Goal: Information Seeking & Learning: Compare options

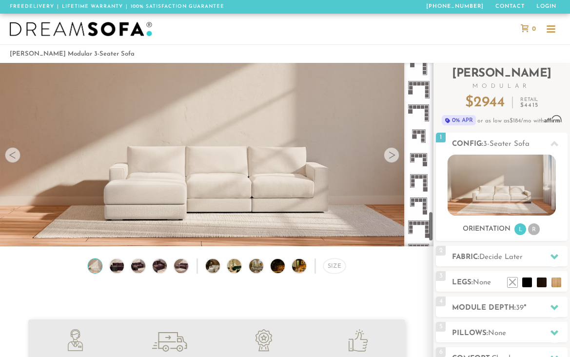
scroll to position [869, 0]
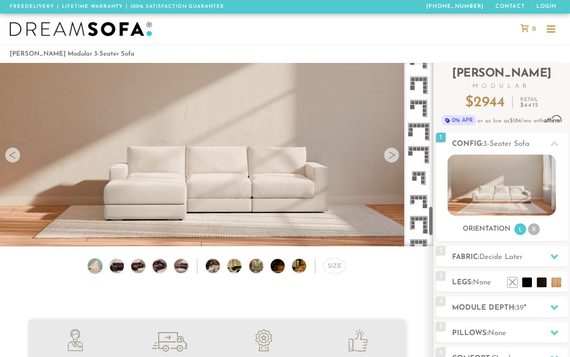
click at [414, 139] on icon at bounding box center [418, 131] width 23 height 23
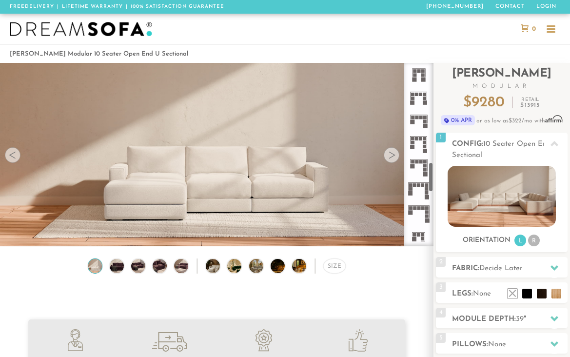
scroll to position [559, 0]
click at [414, 138] on icon at bounding box center [418, 141] width 23 height 23
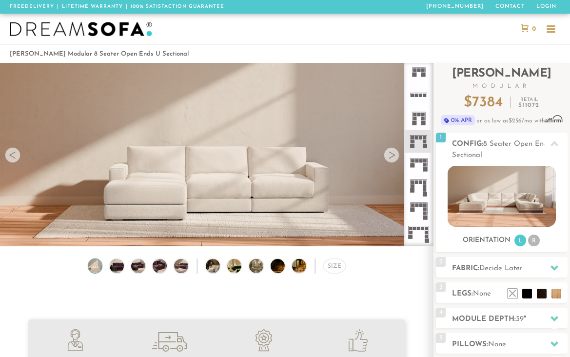
click at [413, 117] on rect at bounding box center [414, 118] width 3 height 3
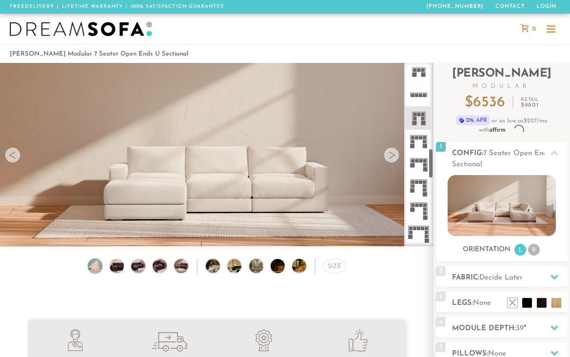
scroll to position [520, 0]
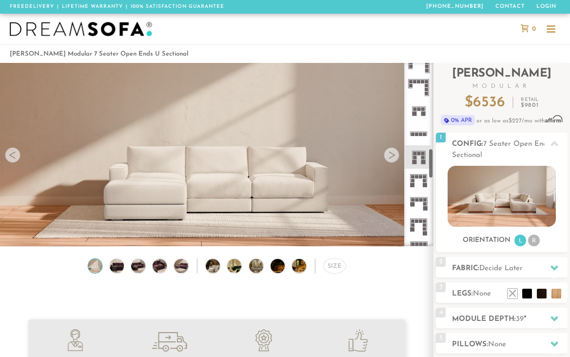
click at [413, 84] on icon at bounding box center [418, 87] width 23 height 23
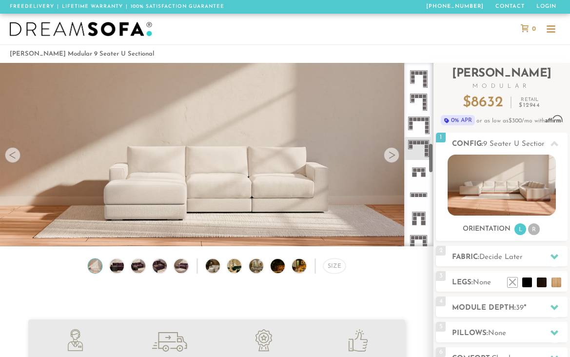
scroll to position [454, 0]
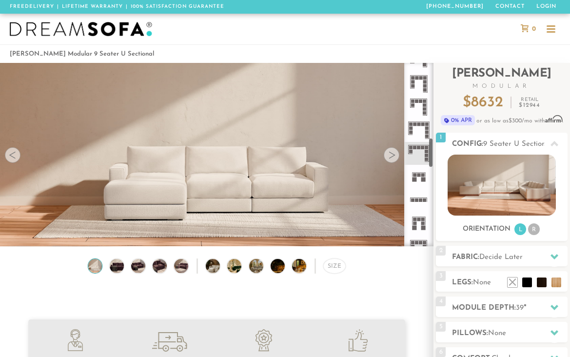
click at [413, 129] on icon at bounding box center [418, 129] width 23 height 23
click at [413, 105] on rect at bounding box center [412, 104] width 3 height 3
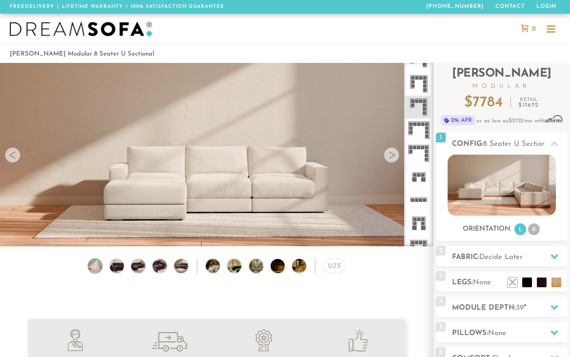
scroll to position [414, 0]
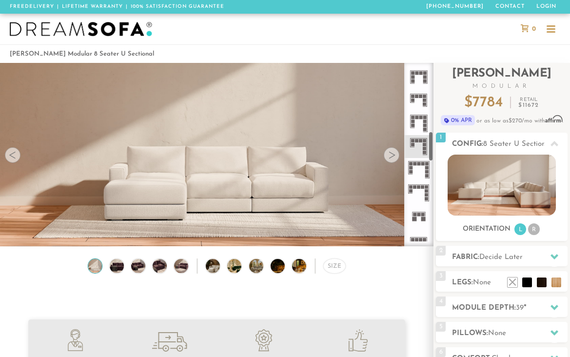
click at [413, 119] on icon at bounding box center [418, 123] width 23 height 23
click at [417, 90] on icon at bounding box center [418, 100] width 23 height 23
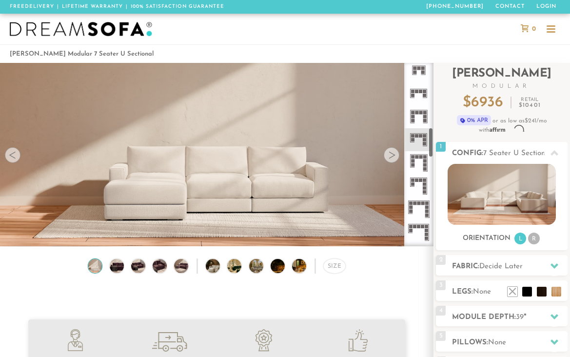
scroll to position [370, 0]
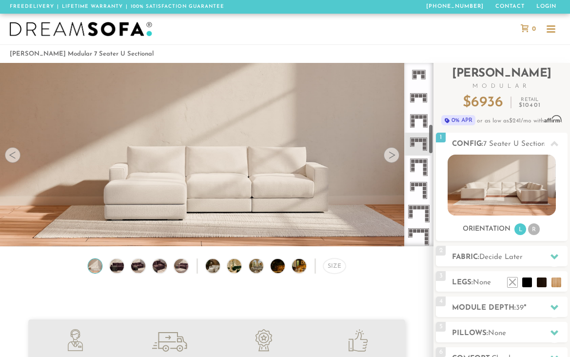
click at [411, 117] on rect at bounding box center [412, 116] width 3 height 3
click at [408, 93] on icon at bounding box center [418, 97] width 23 height 23
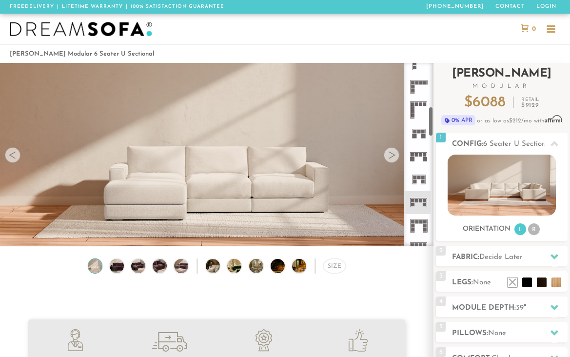
scroll to position [266, 0]
click at [418, 156] on icon at bounding box center [418, 155] width 23 height 23
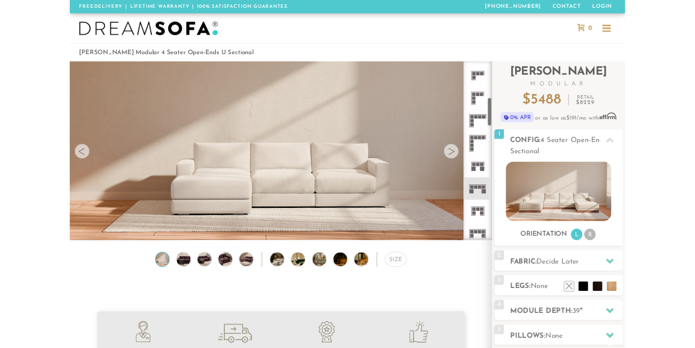
scroll to position [224, 0]
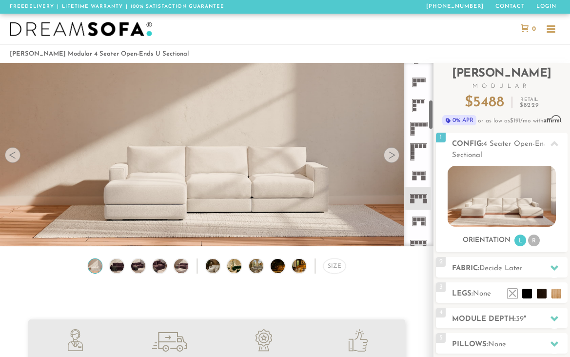
click at [417, 151] on icon at bounding box center [418, 151] width 23 height 23
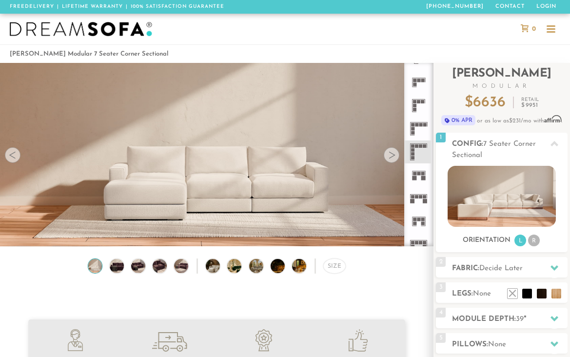
click at [416, 128] on icon at bounding box center [418, 128] width 23 height 23
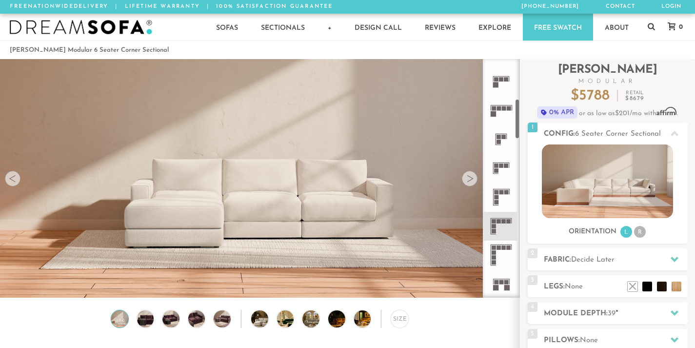
scroll to position [290, 0]
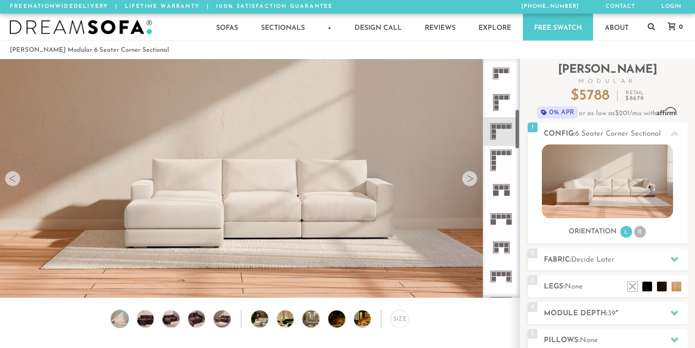
click at [497, 160] on icon at bounding box center [500, 160] width 29 height 29
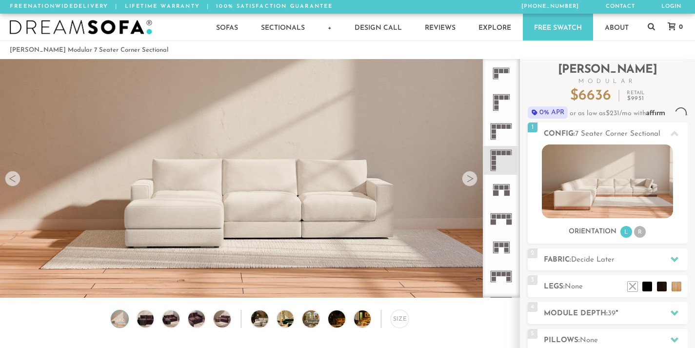
click at [497, 190] on icon at bounding box center [500, 189] width 29 height 29
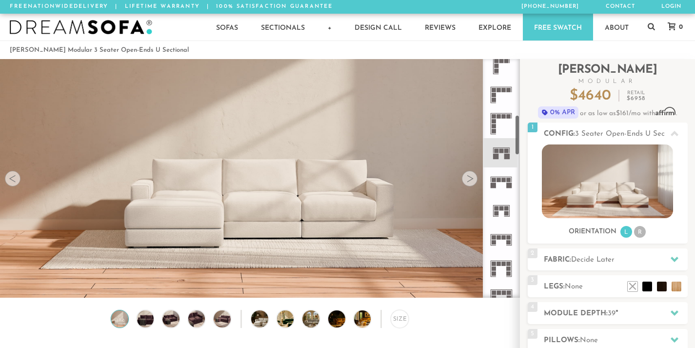
scroll to position [332, 0]
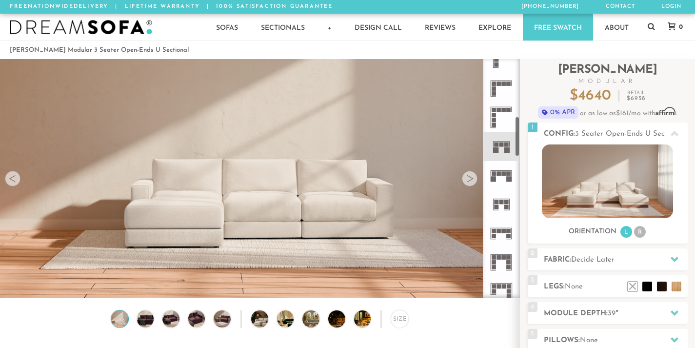
click at [500, 179] on icon at bounding box center [500, 175] width 29 height 29
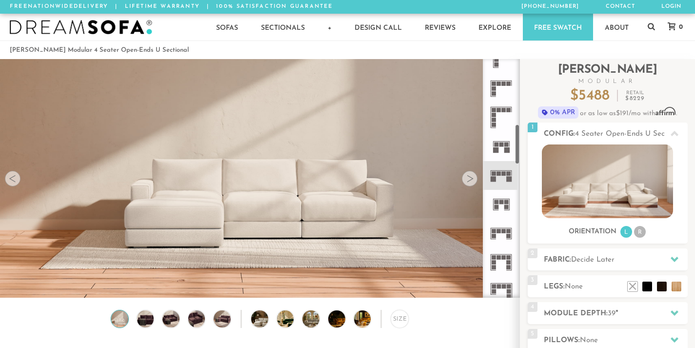
scroll to position [378, 0]
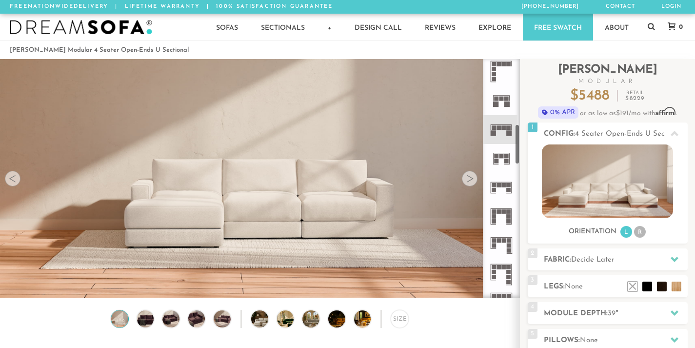
click at [502, 157] on rect at bounding box center [501, 156] width 4 height 4
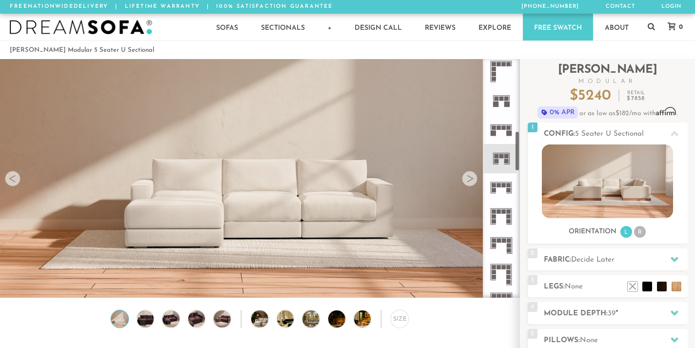
scroll to position [419, 0]
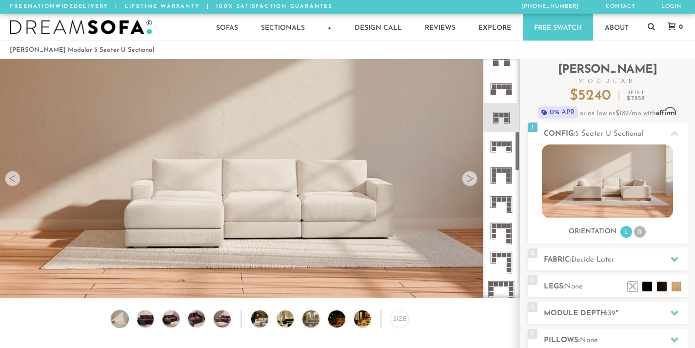
click at [501, 153] on icon at bounding box center [500, 146] width 29 height 29
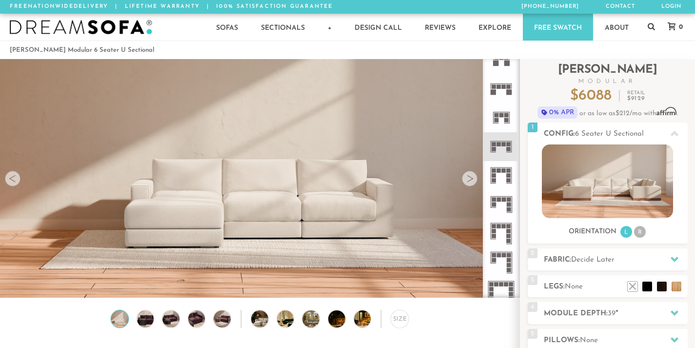
click at [501, 179] on icon at bounding box center [500, 175] width 29 height 29
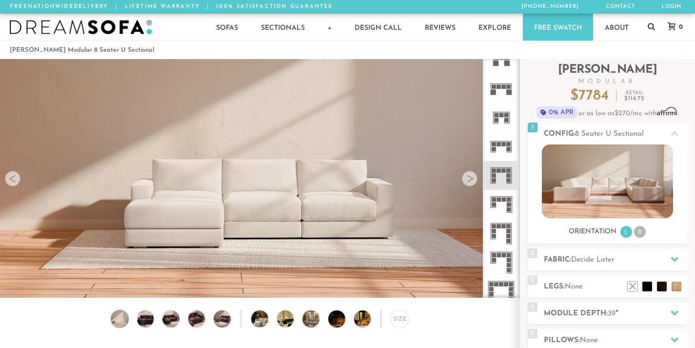
click at [502, 198] on rect at bounding box center [504, 199] width 4 height 4
click at [501, 232] on icon at bounding box center [500, 233] width 29 height 29
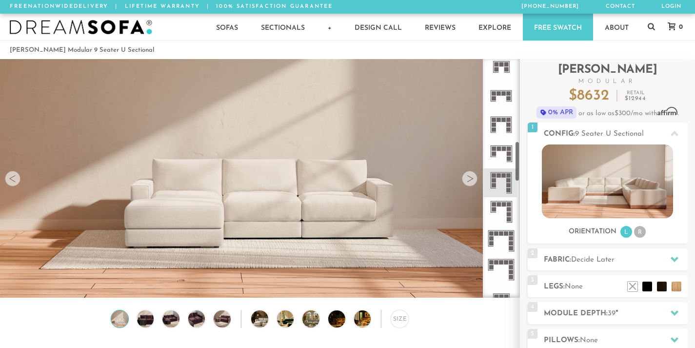
scroll to position [494, 0]
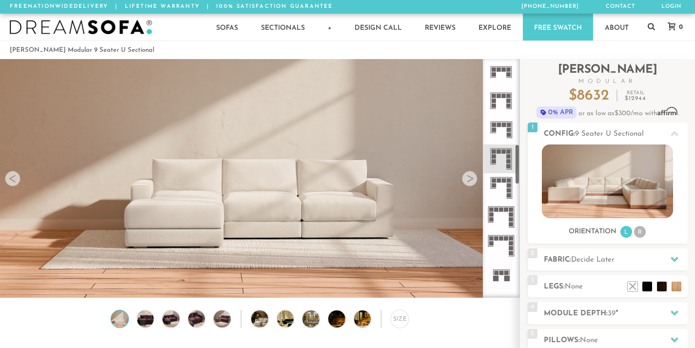
click at [506, 186] on icon at bounding box center [500, 187] width 29 height 29
click at [504, 210] on rect at bounding box center [506, 209] width 4 height 4
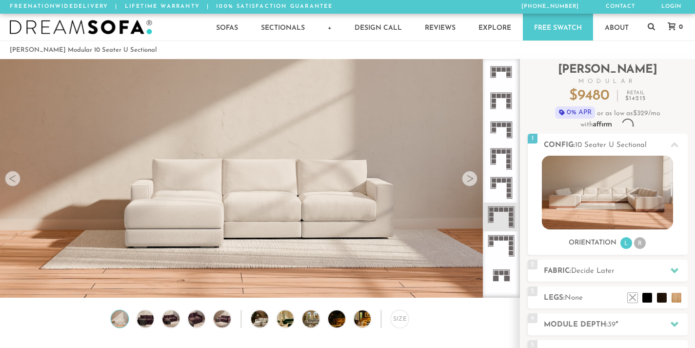
click at [502, 240] on icon at bounding box center [500, 245] width 29 height 29
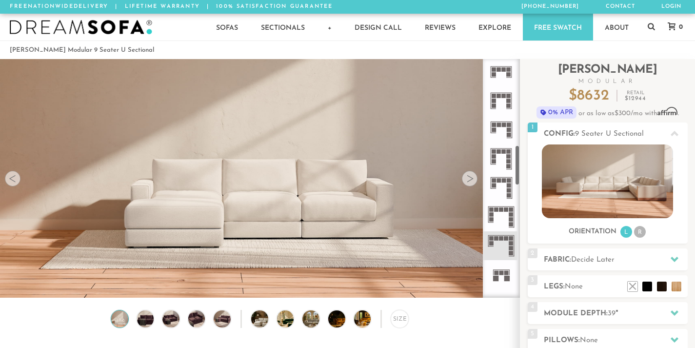
scroll to position [545, 0]
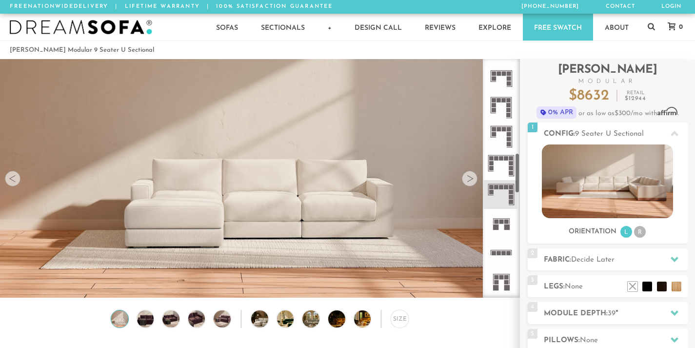
click at [502, 227] on icon at bounding box center [500, 223] width 29 height 29
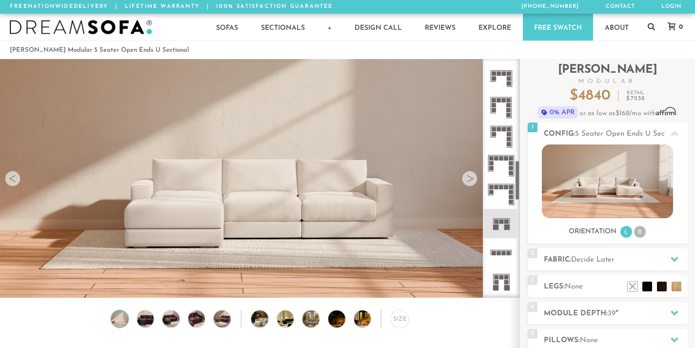
scroll to position [588, 0]
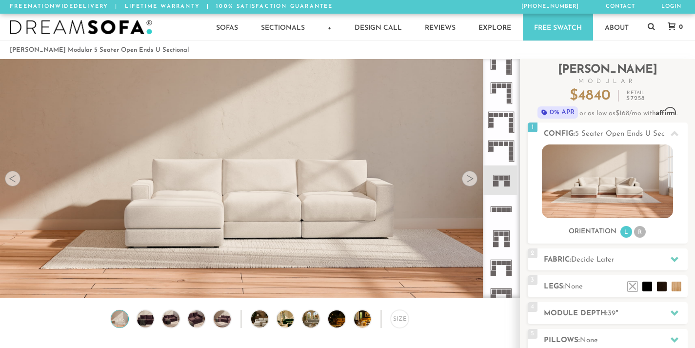
click at [501, 205] on icon at bounding box center [500, 209] width 29 height 29
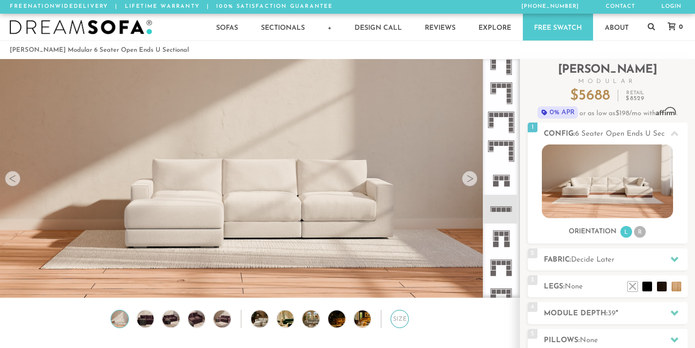
click at [399, 319] on div "Size" at bounding box center [399, 319] width 18 height 18
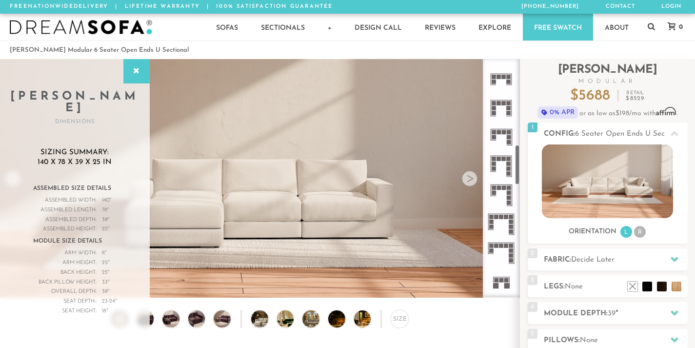
scroll to position [459, 0]
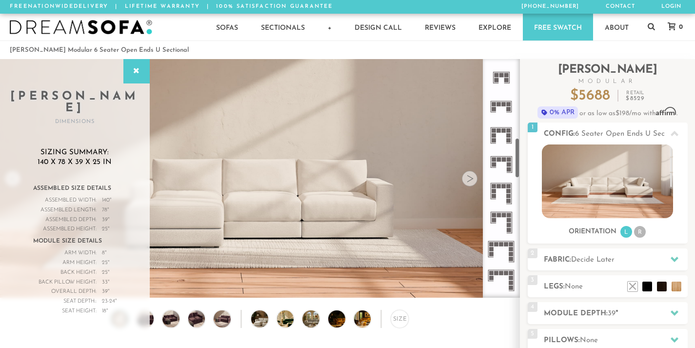
click at [506, 108] on icon at bounding box center [500, 106] width 29 height 29
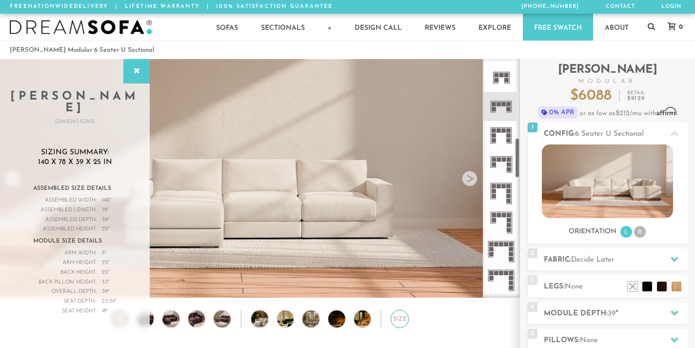
click at [394, 318] on div "Size" at bounding box center [399, 319] width 18 height 18
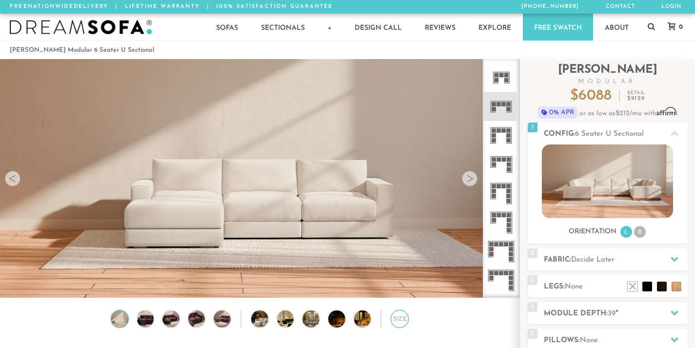
click at [394, 316] on div "Size" at bounding box center [399, 319] width 18 height 18
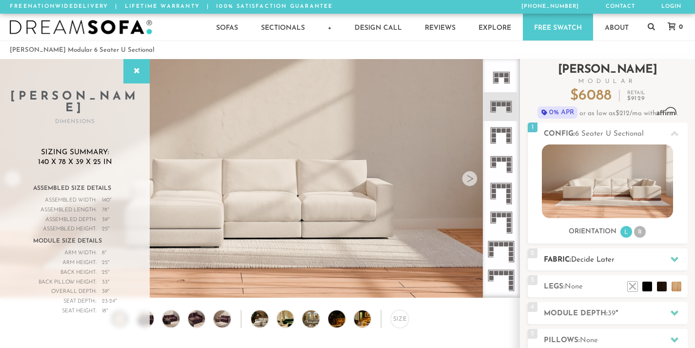
scroll to position [92, 0]
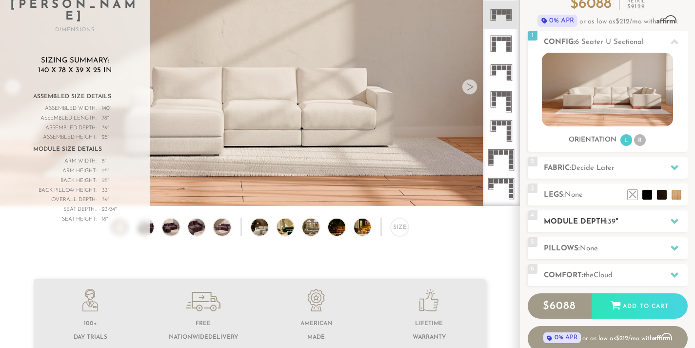
click at [569, 225] on h2 "Module Depth: 39 "" at bounding box center [616, 221] width 144 height 11
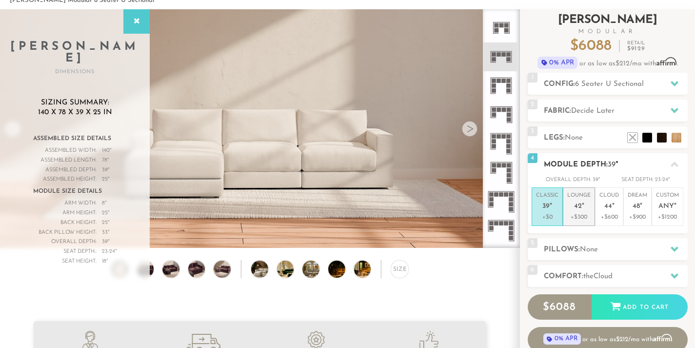
scroll to position [51, 0]
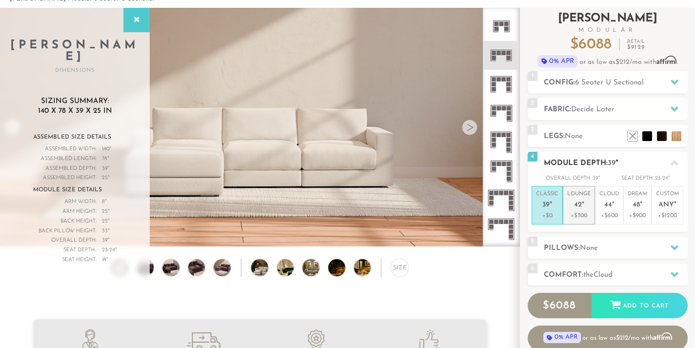
click at [569, 201] on span "42" at bounding box center [578, 205] width 8 height 8
click at [546, 196] on p "Classic 39 "" at bounding box center [547, 200] width 22 height 21
click at [569, 201] on span "42" at bounding box center [578, 205] width 8 height 8
click at [548, 202] on span "39" at bounding box center [545, 205] width 7 height 8
click at [569, 136] on span "None" at bounding box center [573, 136] width 18 height 7
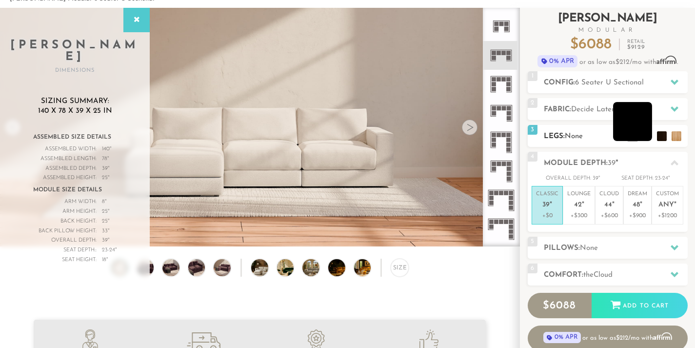
click at [569, 133] on ul at bounding box center [654, 133] width 58 height 15
click at [569, 136] on span "None" at bounding box center [573, 136] width 18 height 7
click at [569, 84] on span "6 Seater U Sectional" at bounding box center [609, 82] width 69 height 7
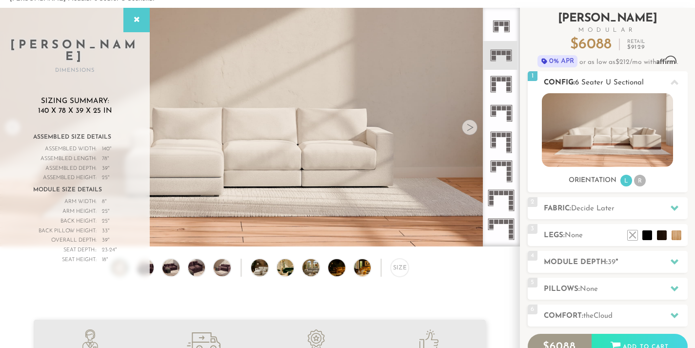
click at [569, 144] on img at bounding box center [607, 130] width 131 height 74
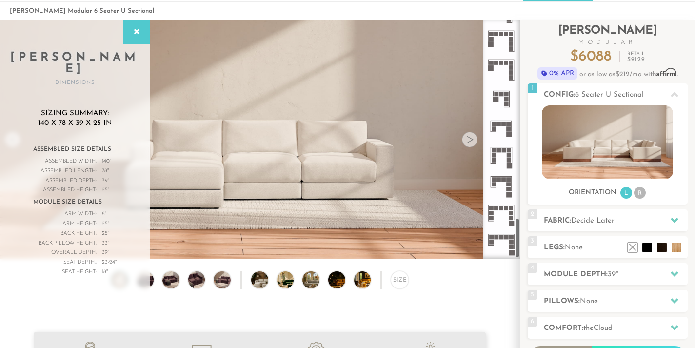
scroll to position [26, 0]
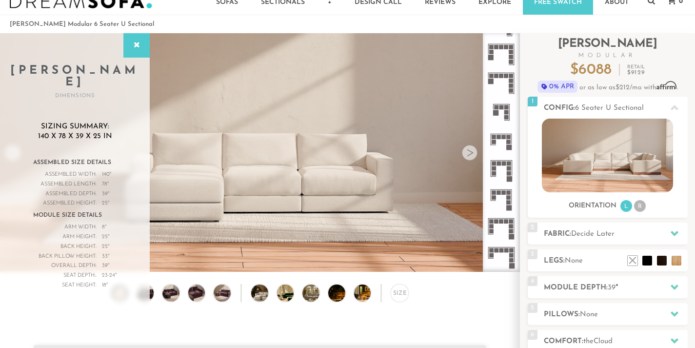
click at [496, 169] on icon at bounding box center [500, 170] width 29 height 29
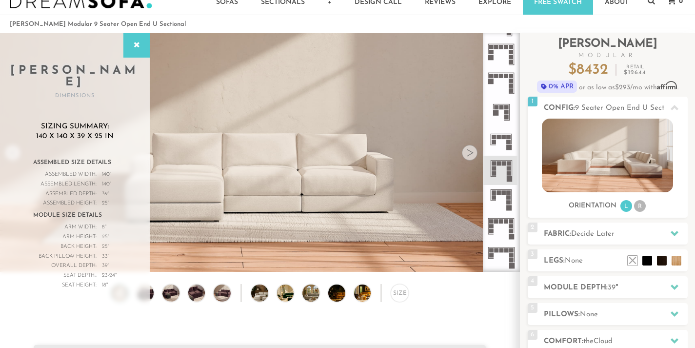
click at [500, 139] on icon at bounding box center [500, 141] width 29 height 29
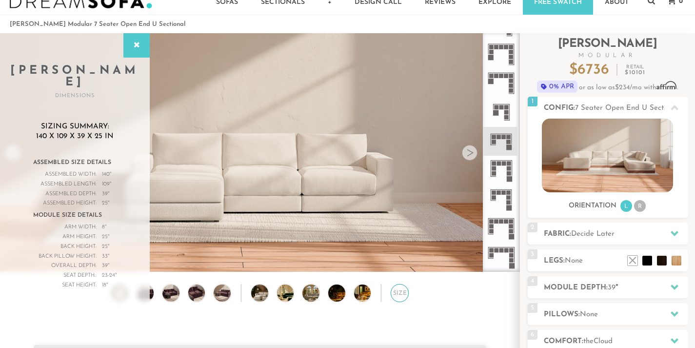
click at [398, 292] on div "Size" at bounding box center [399, 293] width 18 height 18
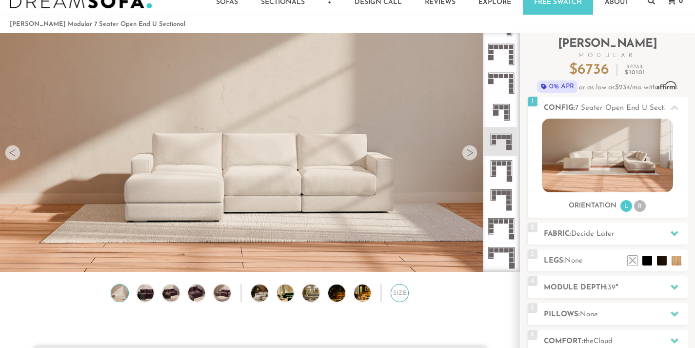
click at [398, 292] on div "Size" at bounding box center [399, 293] width 18 height 18
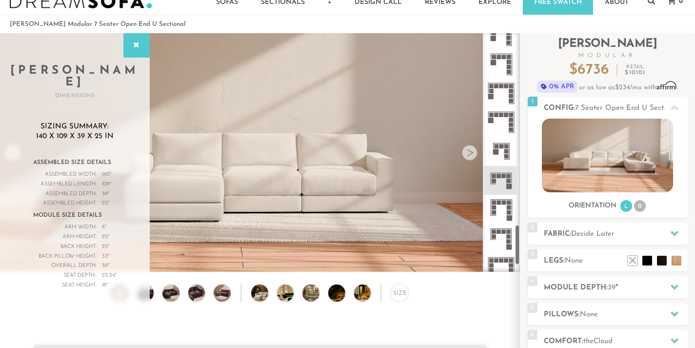
scroll to position [1083, 0]
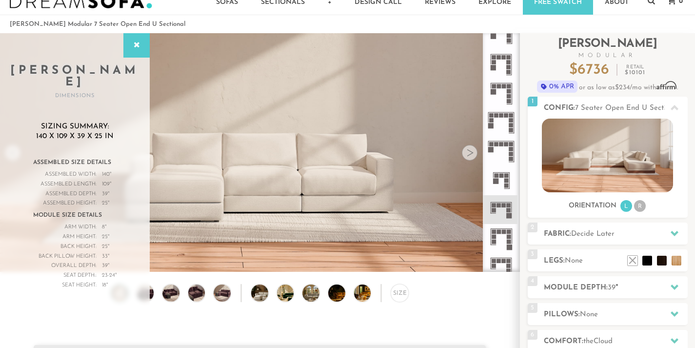
click at [503, 117] on rect at bounding box center [501, 115] width 4 height 4
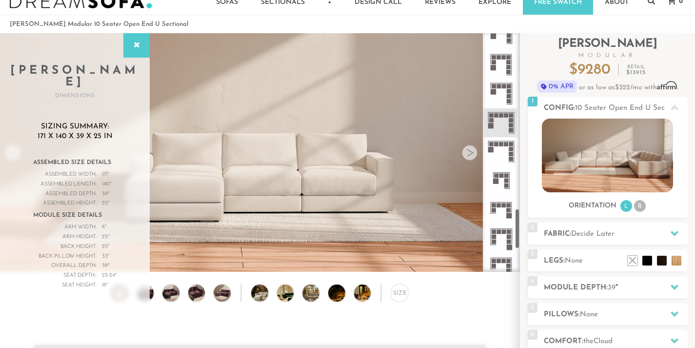
click at [503, 79] on icon at bounding box center [500, 64] width 29 height 29
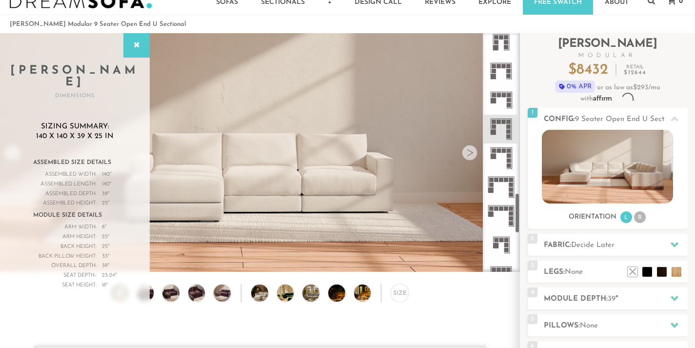
scroll to position [907, 0]
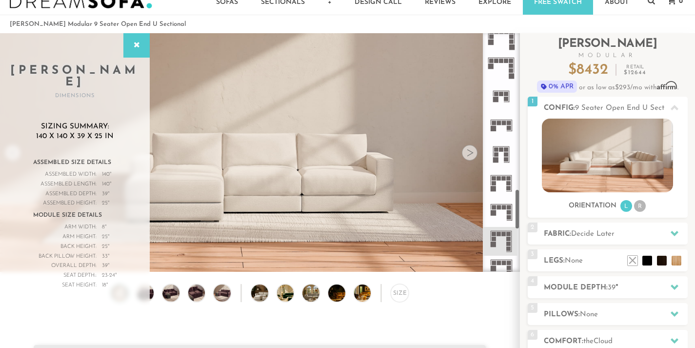
click at [509, 62] on rect at bounding box center [511, 60] width 4 height 4
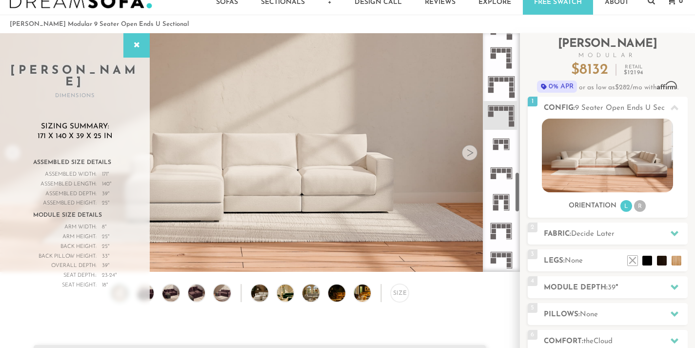
scroll to position [807, 0]
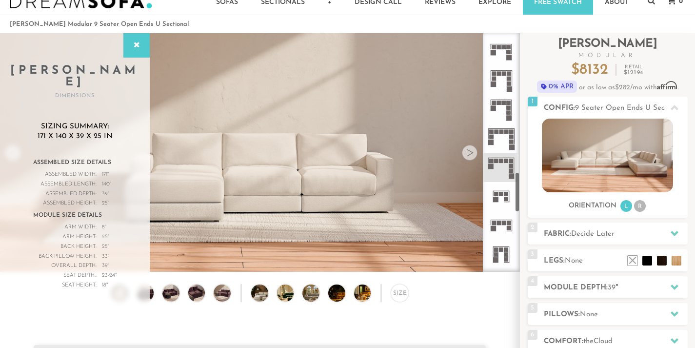
click at [500, 71] on icon at bounding box center [500, 80] width 29 height 29
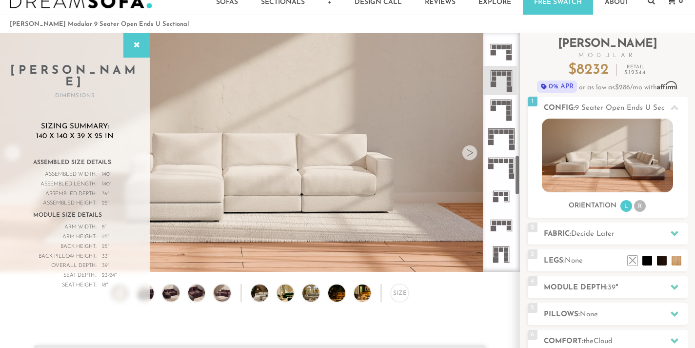
scroll to position [708, 0]
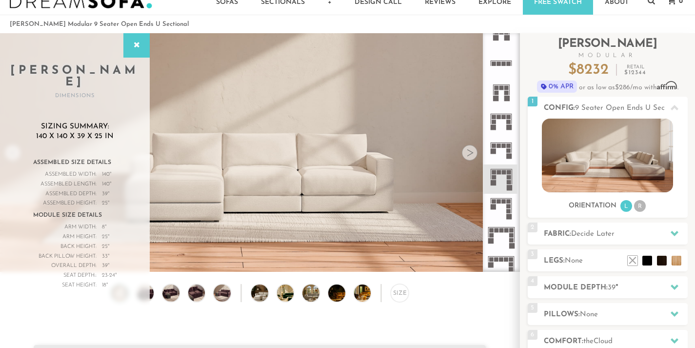
click at [498, 86] on rect at bounding box center [496, 87] width 4 height 4
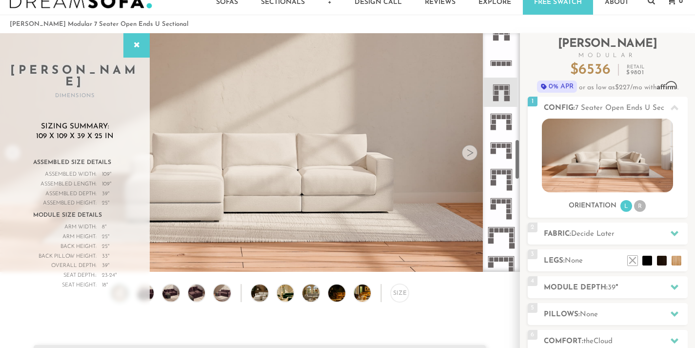
scroll to position [588, 0]
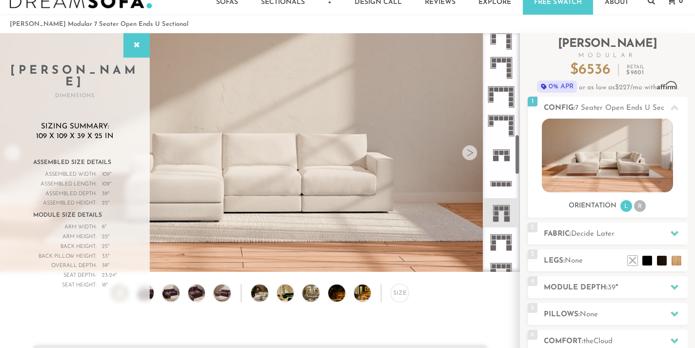
click at [498, 72] on icon at bounding box center [500, 67] width 29 height 29
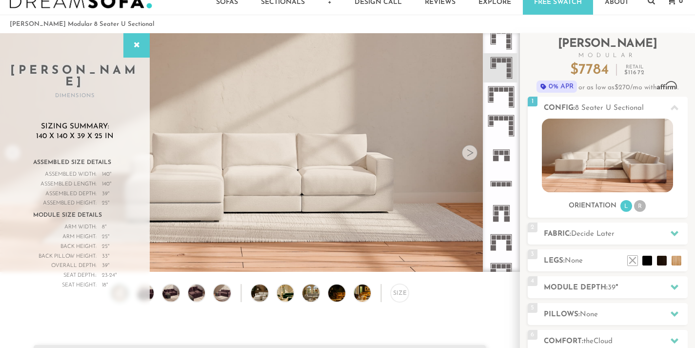
scroll to position [498, 0]
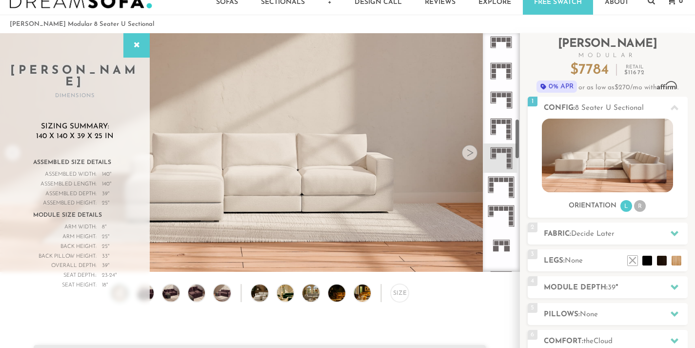
click at [498, 71] on icon at bounding box center [500, 71] width 29 height 29
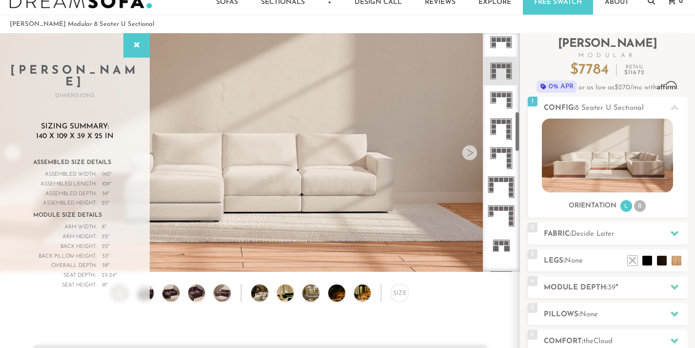
scroll to position [419, 0]
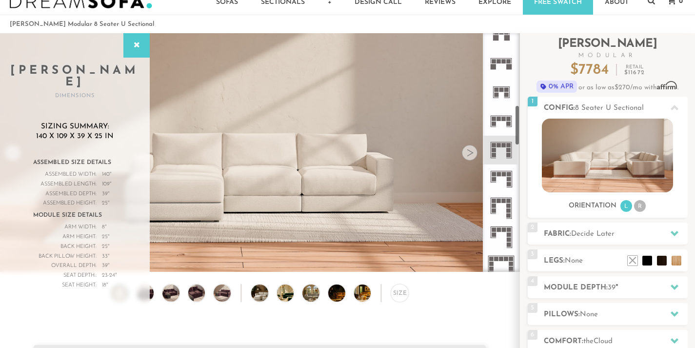
click at [497, 62] on rect at bounding box center [498, 61] width 4 height 4
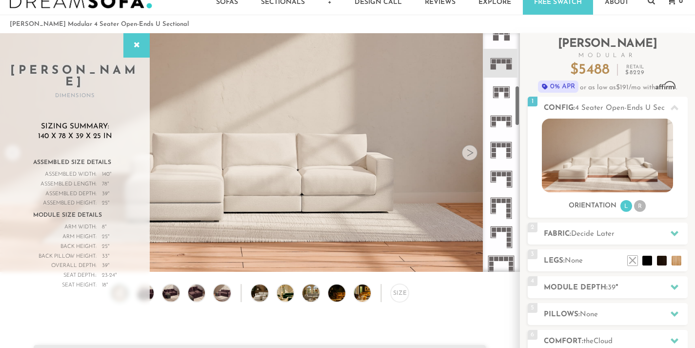
scroll to position [306, 0]
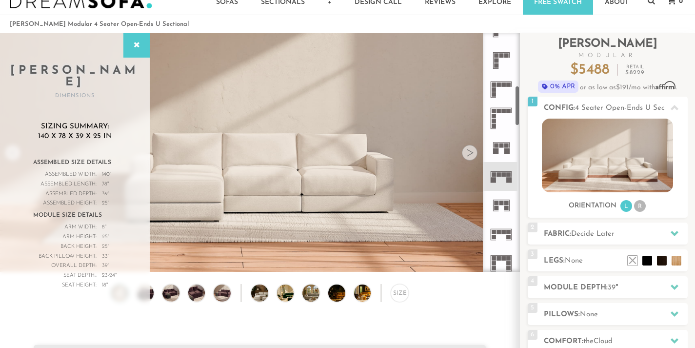
click at [497, 61] on rect at bounding box center [496, 60] width 4 height 4
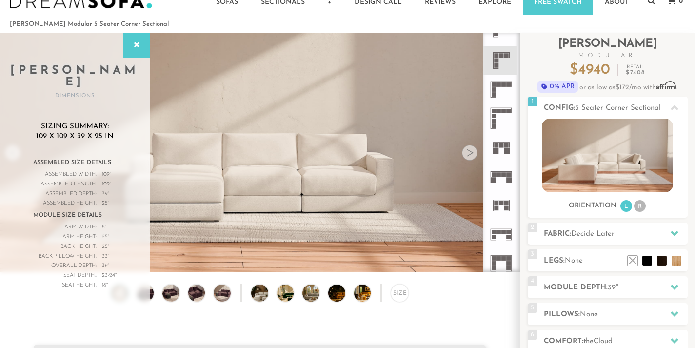
click at [490, 101] on icon at bounding box center [500, 89] width 29 height 29
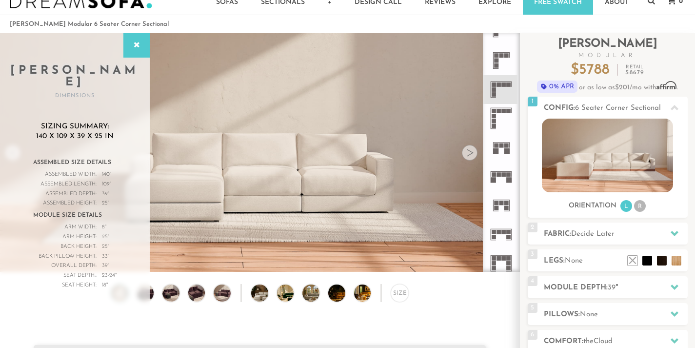
click at [497, 118] on icon at bounding box center [500, 118] width 29 height 29
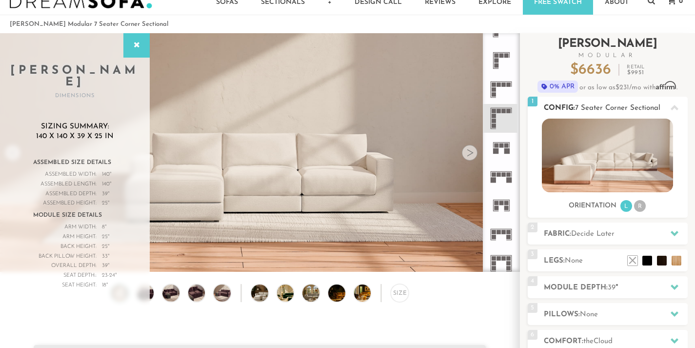
click at [569, 207] on li "R" at bounding box center [640, 206] width 12 height 12
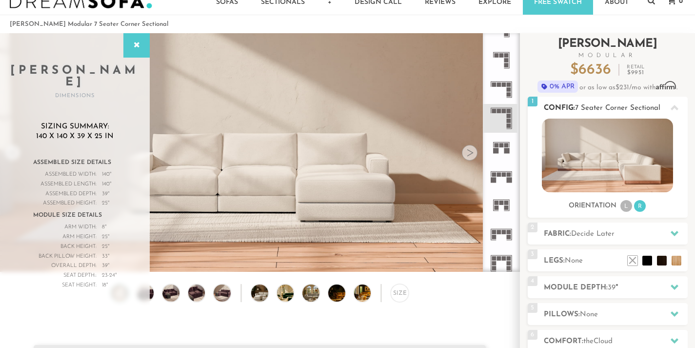
click at [569, 206] on li "L" at bounding box center [626, 206] width 12 height 12
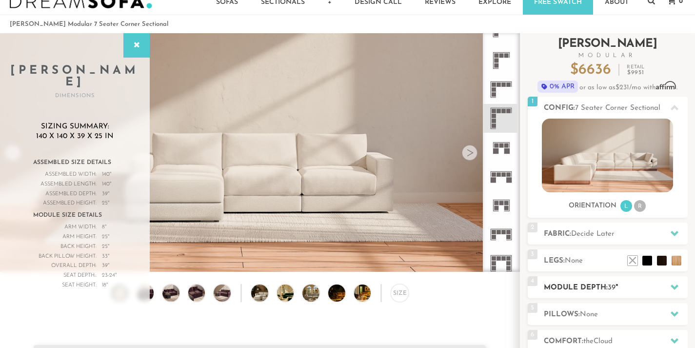
click at [569, 293] on div "4 Module Depth: 39 "" at bounding box center [607, 287] width 160 height 22
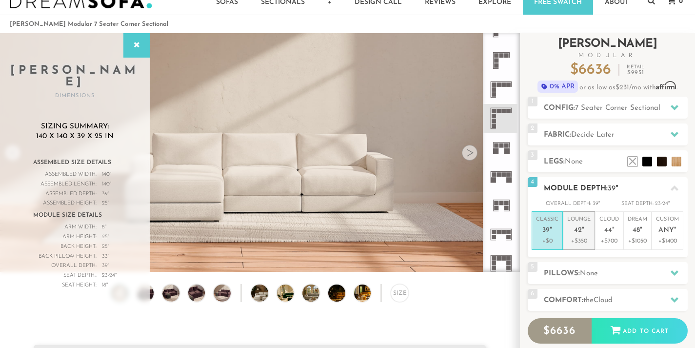
click at [569, 234] on p "Lounge 42 "" at bounding box center [578, 225] width 23 height 21
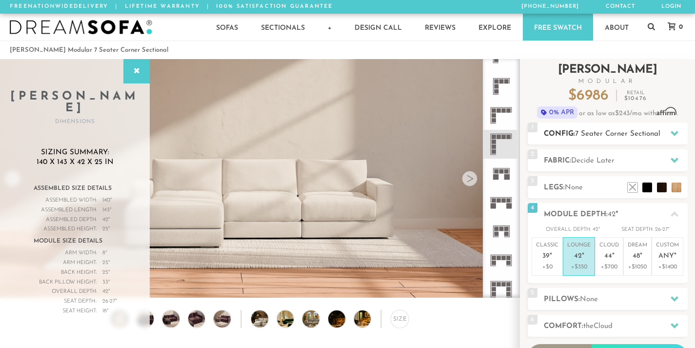
click at [569, 138] on h2 "Config: 7 Seater Corner Sectional" at bounding box center [616, 133] width 144 height 11
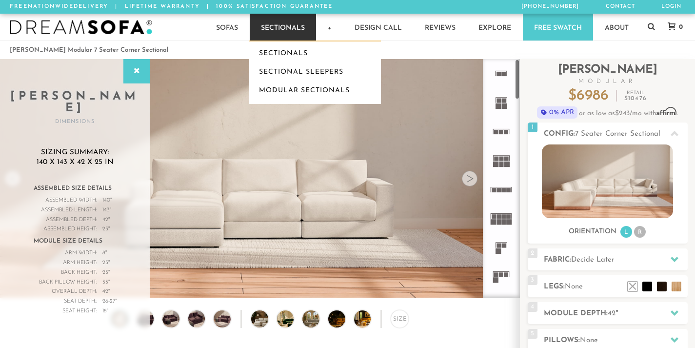
click at [297, 29] on link "Sectionals" at bounding box center [283, 27] width 66 height 27
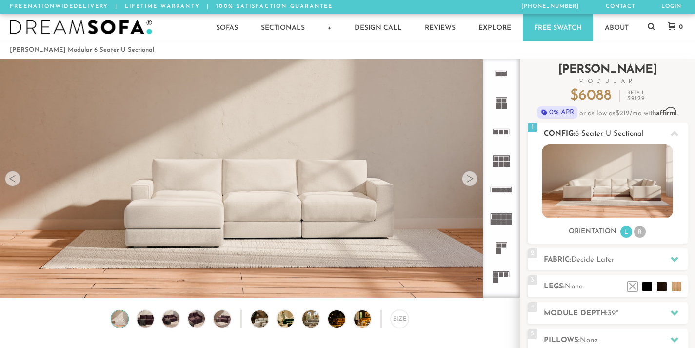
scroll to position [87, 0]
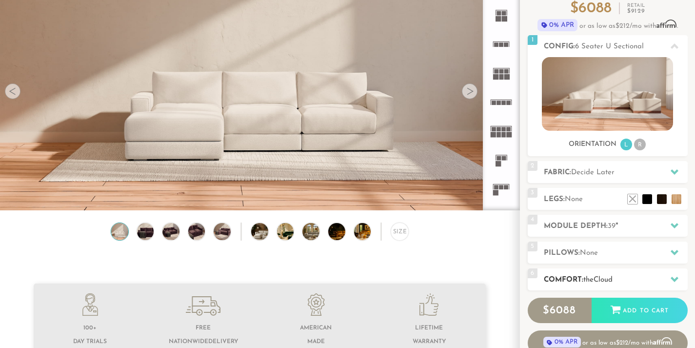
click at [591, 271] on div "6 Comfort: the Cloud soft" at bounding box center [607, 279] width 160 height 22
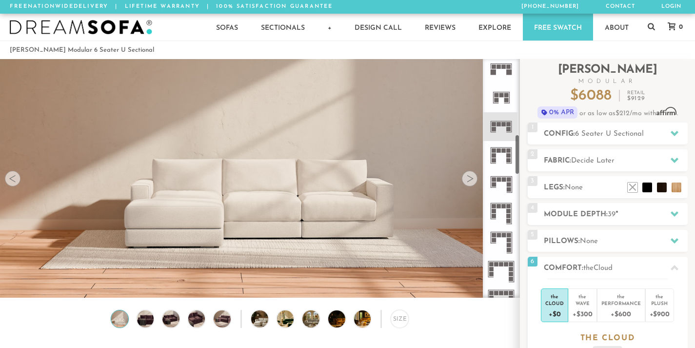
scroll to position [440, 0]
click at [497, 178] on rect at bounding box center [498, 179] width 4 height 4
click at [498, 147] on icon at bounding box center [500, 154] width 29 height 29
click at [502, 232] on icon at bounding box center [500, 241] width 29 height 29
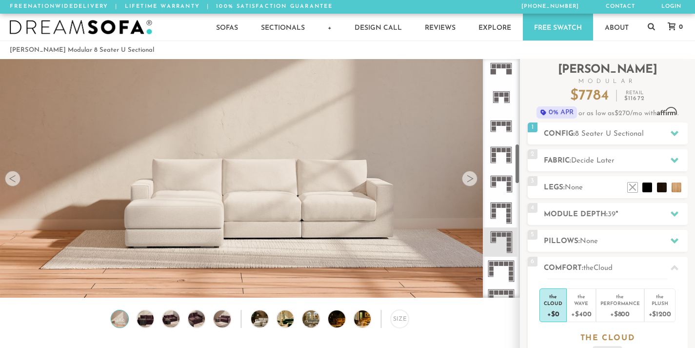
scroll to position [492, 0]
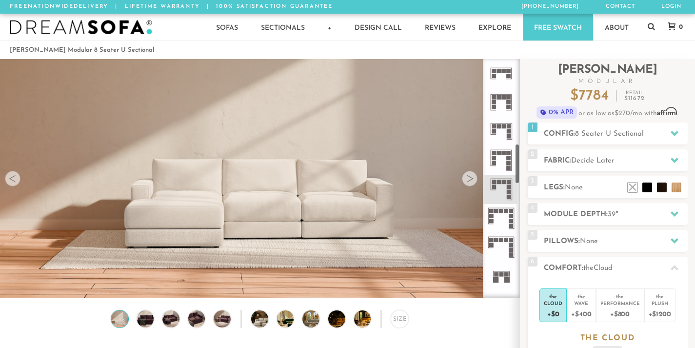
click at [499, 244] on icon at bounding box center [500, 247] width 29 height 29
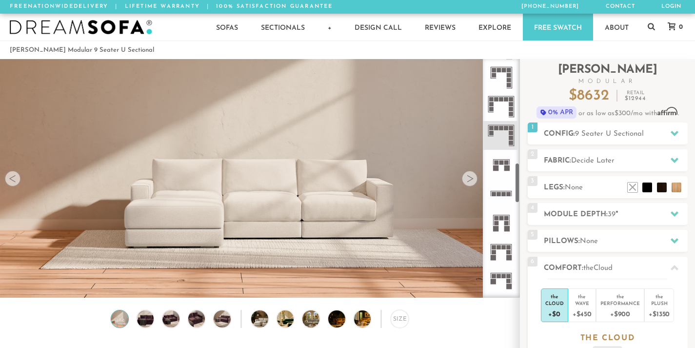
scroll to position [607, 0]
click at [500, 225] on icon at bounding box center [500, 219] width 29 height 29
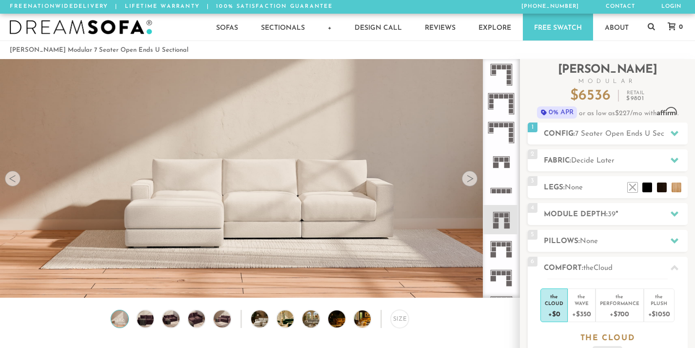
click at [500, 149] on icon at bounding box center [500, 161] width 29 height 29
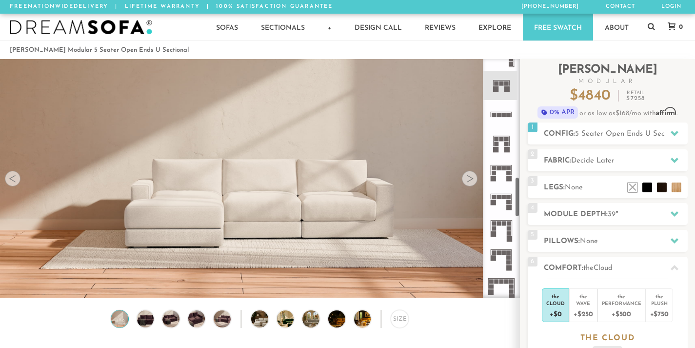
scroll to position [685, 0]
click at [502, 182] on icon at bounding box center [500, 170] width 29 height 29
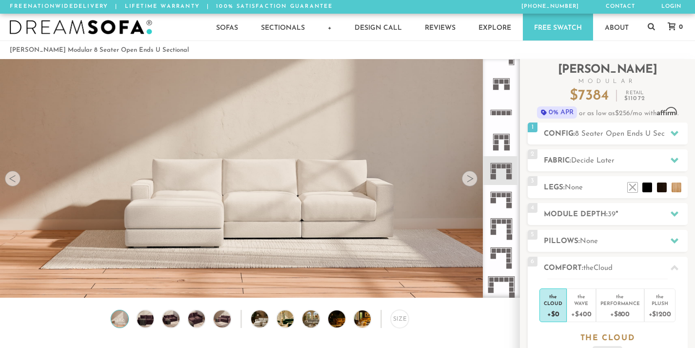
click at [500, 204] on icon at bounding box center [500, 199] width 29 height 29
click at [500, 232] on icon at bounding box center [500, 228] width 29 height 29
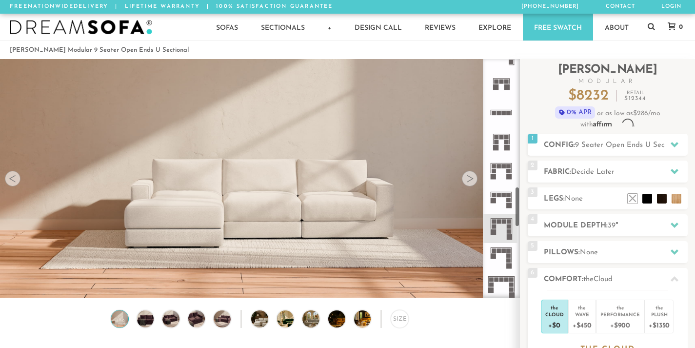
scroll to position [743, 0]
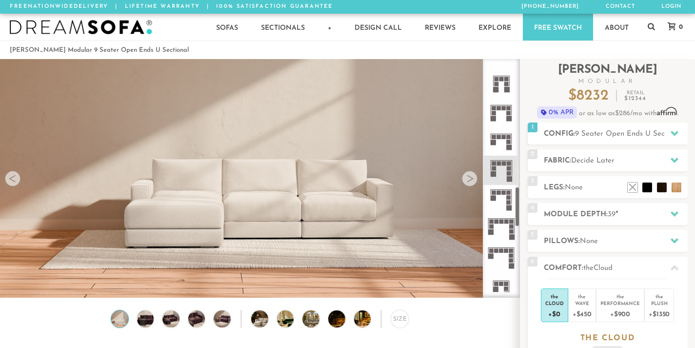
click at [501, 201] on icon at bounding box center [500, 199] width 29 height 29
click at [501, 227] on icon at bounding box center [500, 228] width 29 height 29
click at [504, 257] on icon at bounding box center [500, 257] width 29 height 29
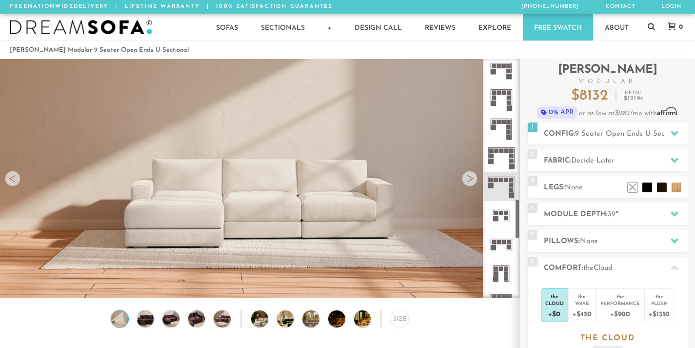
click at [502, 242] on rect at bounding box center [504, 241] width 4 height 4
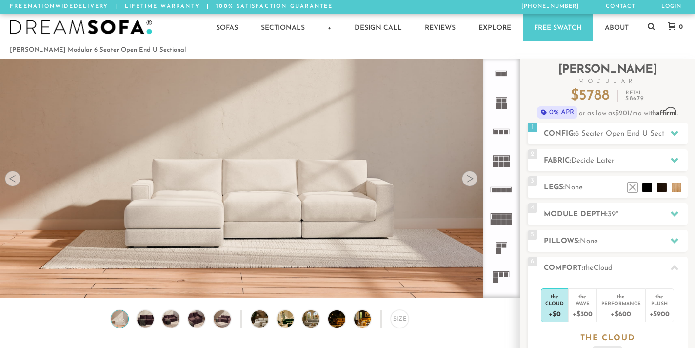
click at [650, 28] on icon at bounding box center [650, 26] width 7 height 7
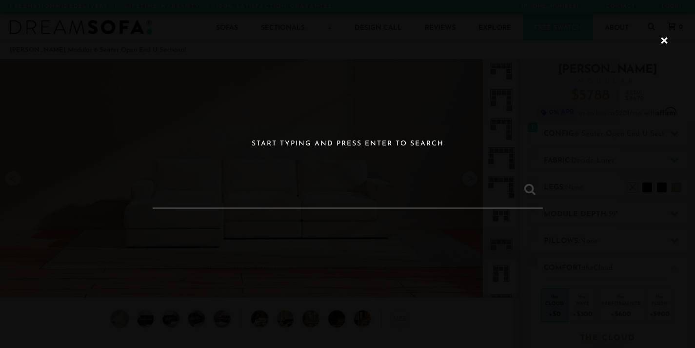
scroll to position [10692, 695]
type input "london sectional"
